Goal: Contribute content: Add original content to the website for others to see

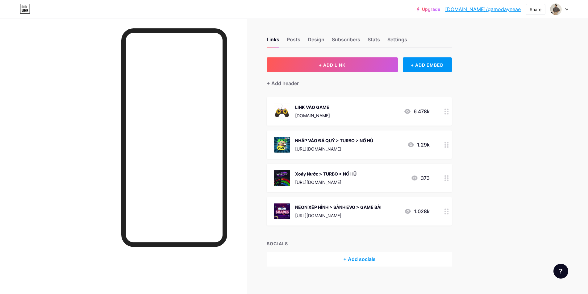
click at [161, 10] on icon at bounding box center [566, 9] width 3 height 2
click at [161, 10] on icon at bounding box center [567, 10] width 2 height 2
click at [161, 40] on div "Posts" at bounding box center [294, 41] width 14 height 11
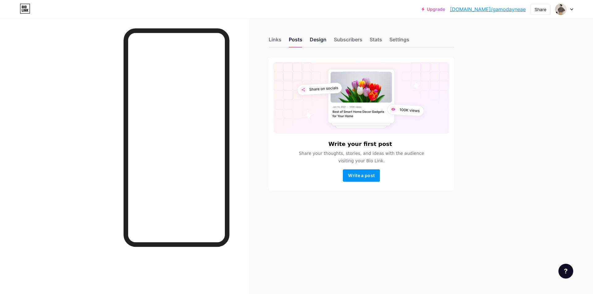
click at [161, 38] on div "Design" at bounding box center [318, 41] width 17 height 11
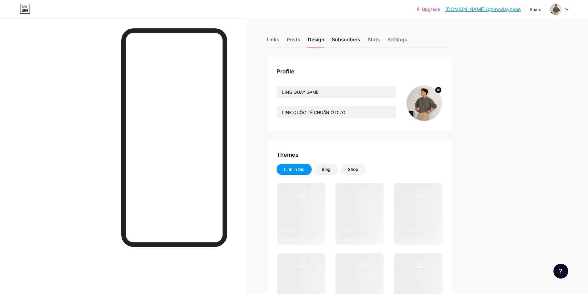
click at [161, 41] on div "Subscribers" at bounding box center [346, 41] width 28 height 11
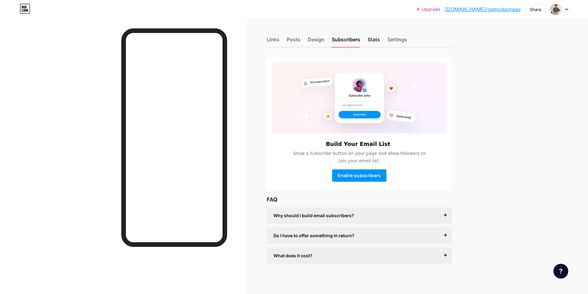
click at [161, 38] on div "Stats" at bounding box center [374, 41] width 12 height 11
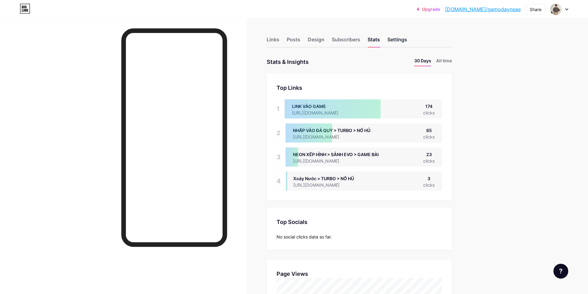
click at [161, 43] on div "Settings" at bounding box center [397, 41] width 20 height 11
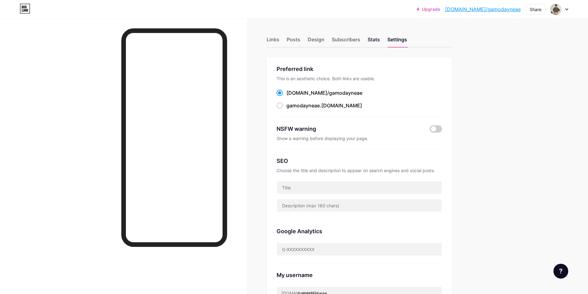
click at [161, 41] on div "Stats" at bounding box center [374, 41] width 12 height 11
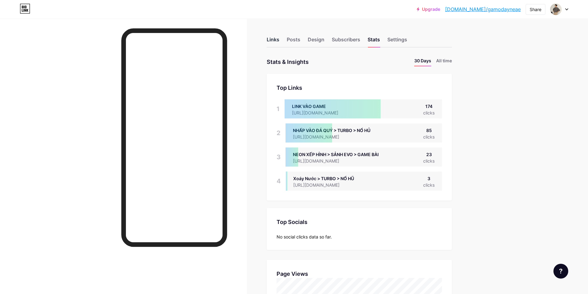
click at [161, 38] on div "Links" at bounding box center [273, 41] width 13 height 11
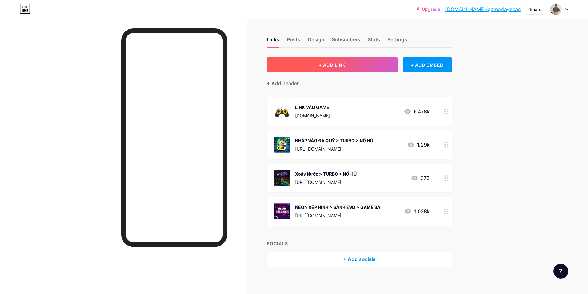
click at [161, 65] on span "+ ADD LINK" at bounding box center [332, 64] width 27 height 5
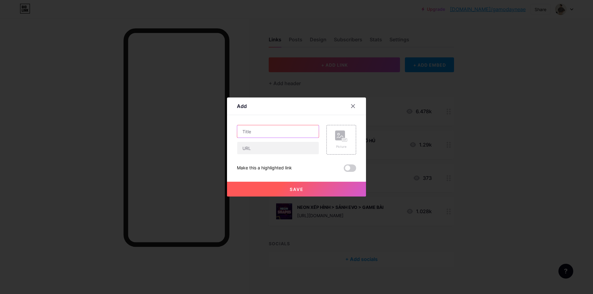
click at [161, 130] on input "text" at bounding box center [277, 131] width 81 height 12
type input "Game Nhả Cho Người Mới: KHO BÁU AZTEC"
click at [161, 150] on input "text" at bounding box center [277, 148] width 81 height 12
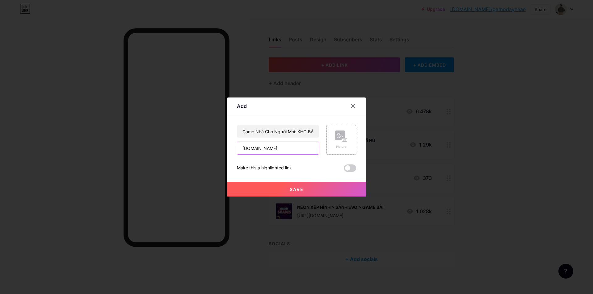
type input "78"
click at [161, 137] on rect at bounding box center [340, 136] width 10 height 10
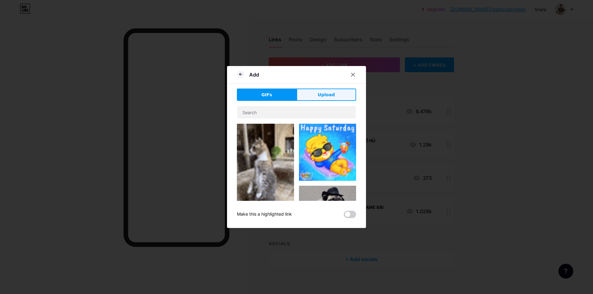
click at [161, 97] on span "Upload" at bounding box center [326, 95] width 17 height 6
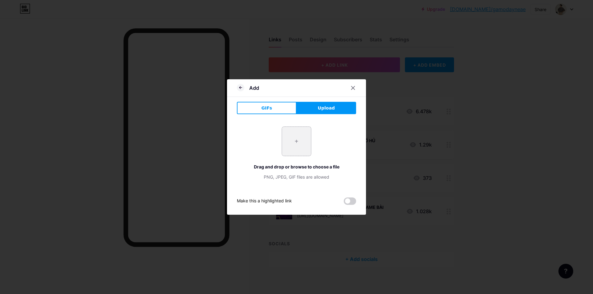
click at [161, 140] on input "file" at bounding box center [296, 141] width 29 height 29
type input "C:\fakepath\photo_2025-09-13_20-25-13.jpg"
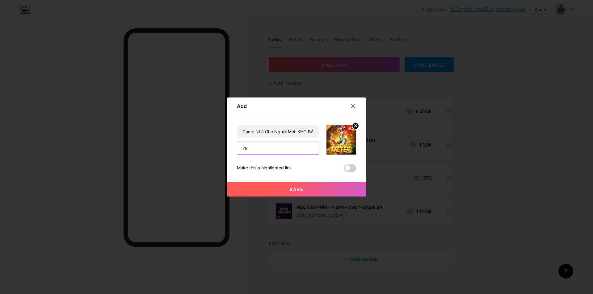
click at [161, 149] on input "78" at bounding box center [277, 148] width 81 height 12
type input "[DOMAIN_NAME]"
click at [161, 187] on span "Save" at bounding box center [297, 189] width 14 height 5
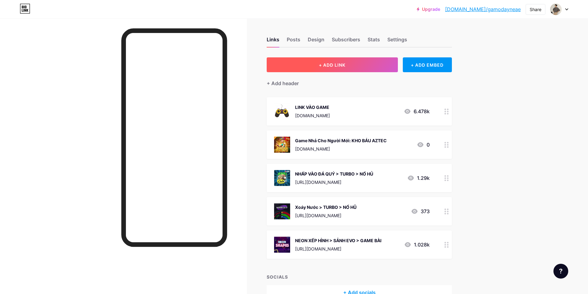
click at [161, 62] on span "+ ADD LINK" at bounding box center [332, 64] width 27 height 5
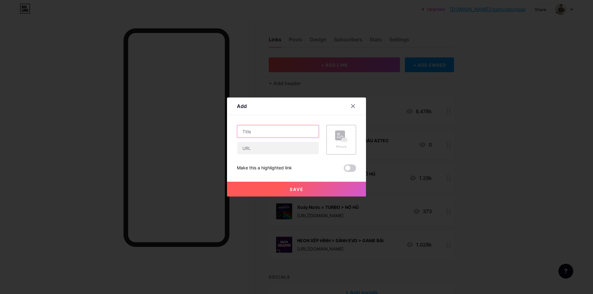
click at [161, 133] on input "text" at bounding box center [277, 131] width 81 height 12
type input "Game Nhả Cho Người Mới: NEKO MAY MẮN"
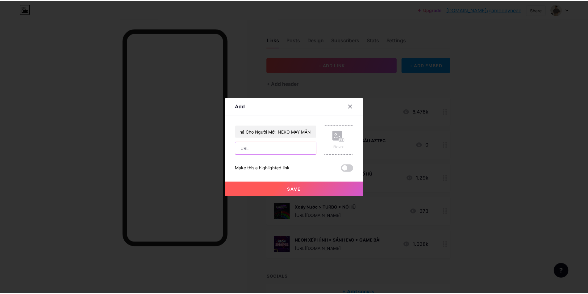
scroll to position [0, 0]
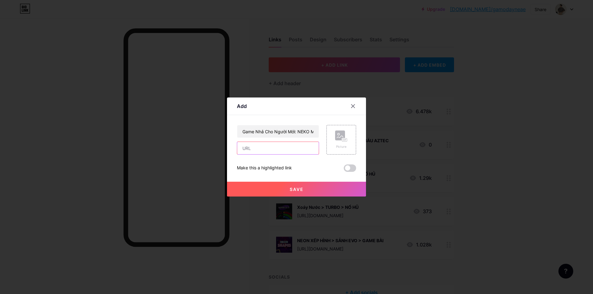
click at [161, 150] on input "text" at bounding box center [277, 148] width 81 height 12
click at [161, 148] on input "text" at bounding box center [277, 148] width 81 height 12
type input "[DOMAIN_NAME]"
click at [161, 136] on rect at bounding box center [340, 136] width 10 height 10
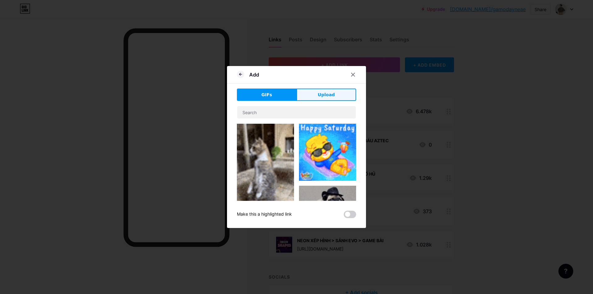
click at [161, 97] on span "Upload" at bounding box center [326, 95] width 17 height 6
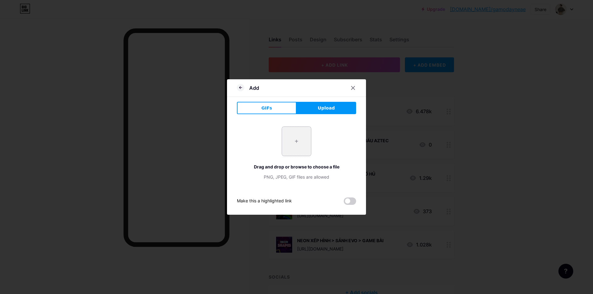
click at [161, 138] on input "file" at bounding box center [296, 141] width 29 height 29
type input "C:\fakepath\photo_2025-09-13_20-25-18.jpg"
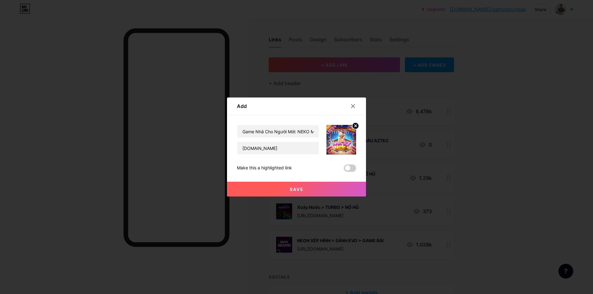
click at [161, 188] on button "Save" at bounding box center [296, 189] width 139 height 15
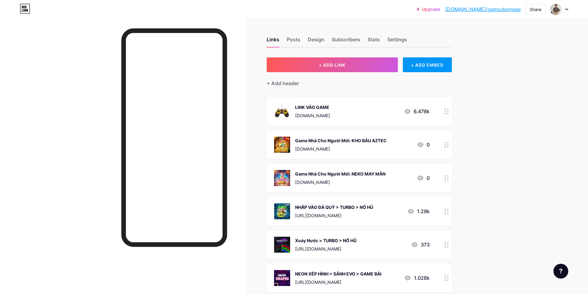
drag, startPoint x: 535, startPoint y: 180, endPoint x: 528, endPoint y: 178, distance: 7.6
click at [161, 180] on div "Upgrade [DOMAIN_NAME]/gamoda... [DOMAIN_NAME]/gamodayneae Share Switch accounts…" at bounding box center [294, 182] width 588 height 364
